Goal: Task Accomplishment & Management: Manage account settings

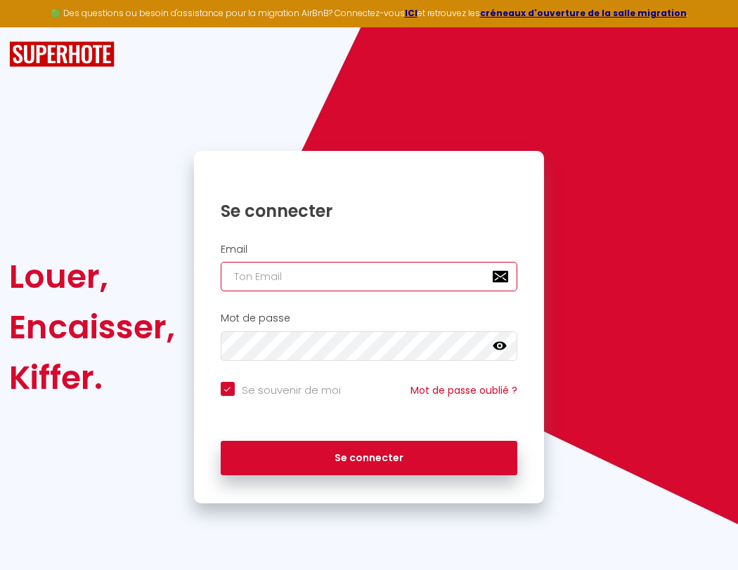
type input "s"
checkbox input "true"
type input "su"
checkbox input "true"
type input "sup"
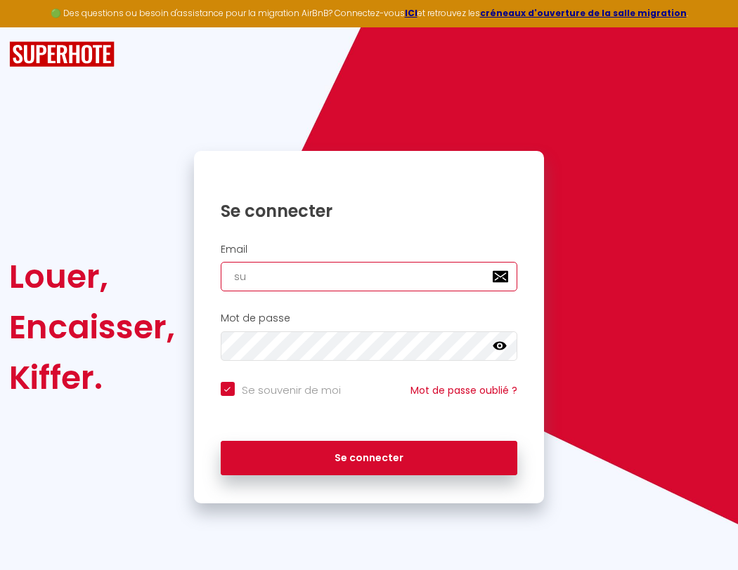
checkbox input "true"
type input "supe"
checkbox input "true"
type input "super"
checkbox input "true"
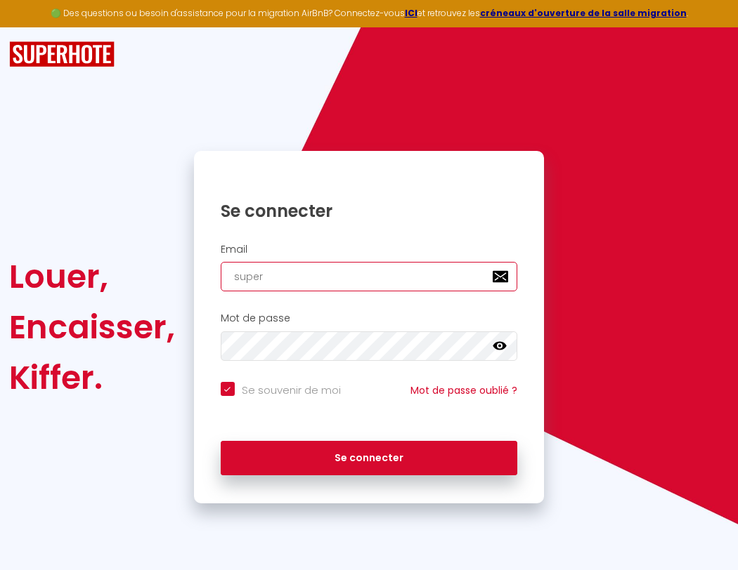
type input "superb"
checkbox input "true"
type input "superbo"
checkbox input "true"
type input "s"
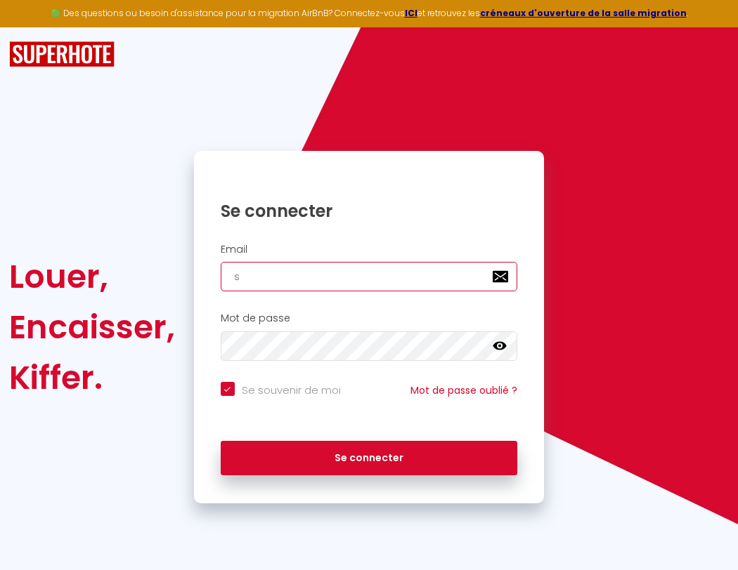
checkbox input "true"
type input "su"
checkbox input "true"
type input "sup"
checkbox input "true"
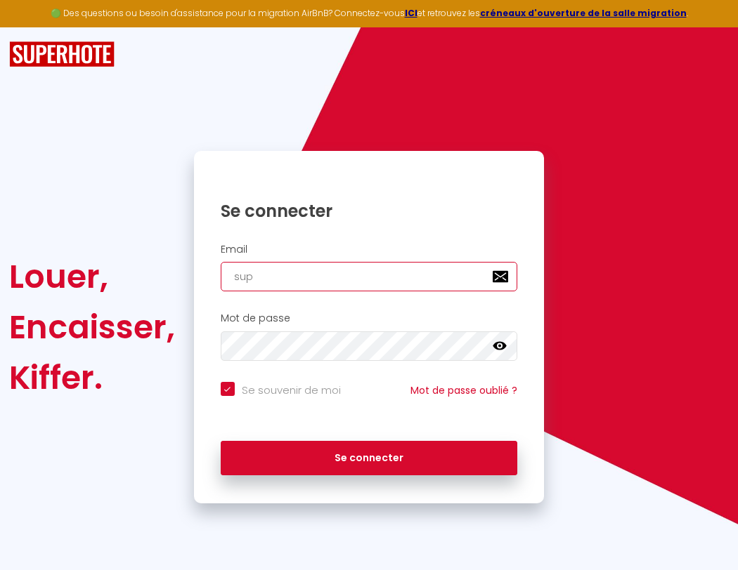
type input "supe"
checkbox input "true"
type input "super"
checkbox input "true"
type input "superb"
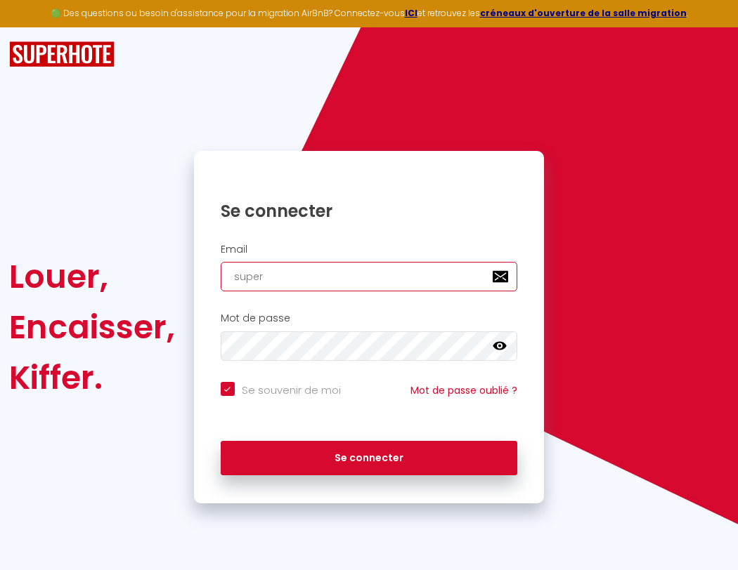
checkbox input "true"
type input "superbo"
checkbox input "true"
type input "superbor"
checkbox input "true"
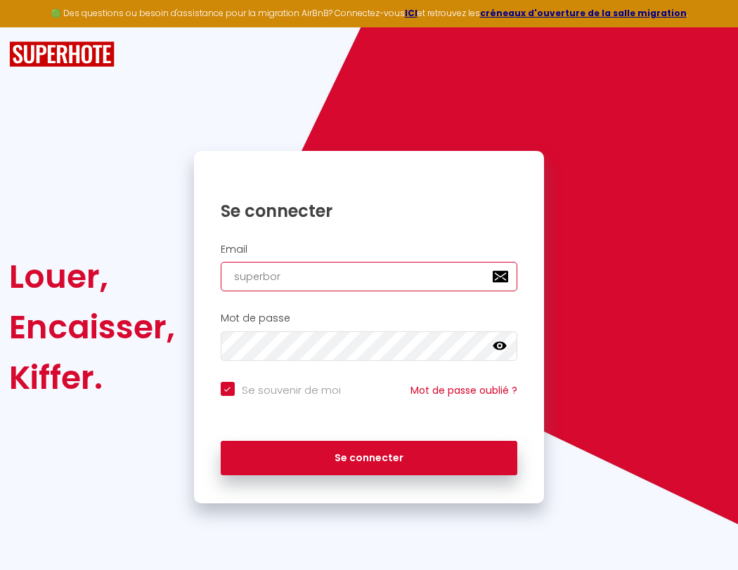
type input "s"
checkbox input "true"
type input "su"
checkbox input "true"
type input "sup"
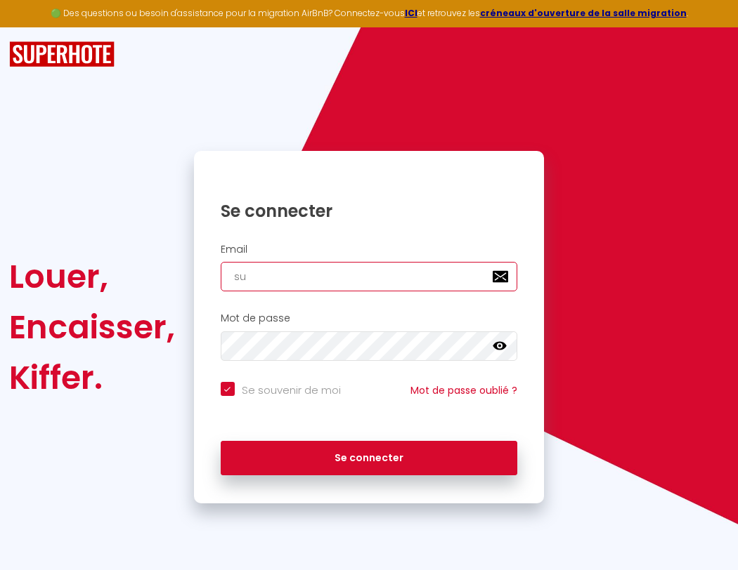
checkbox input "true"
type input "supe"
checkbox input "true"
type input "super"
checkbox input "true"
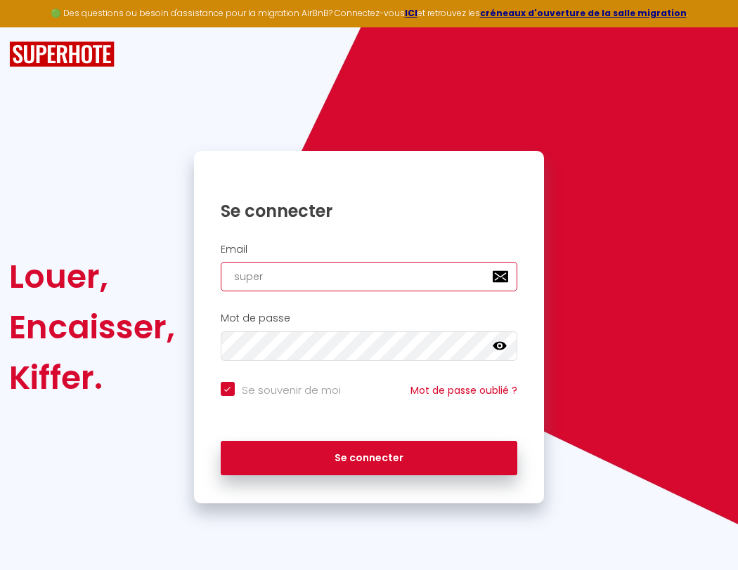
type input "[EMAIL_ADDRESS]"
checkbox input "true"
type input "superb"
checkbox input "true"
